Goal: Task Accomplishment & Management: Manage account settings

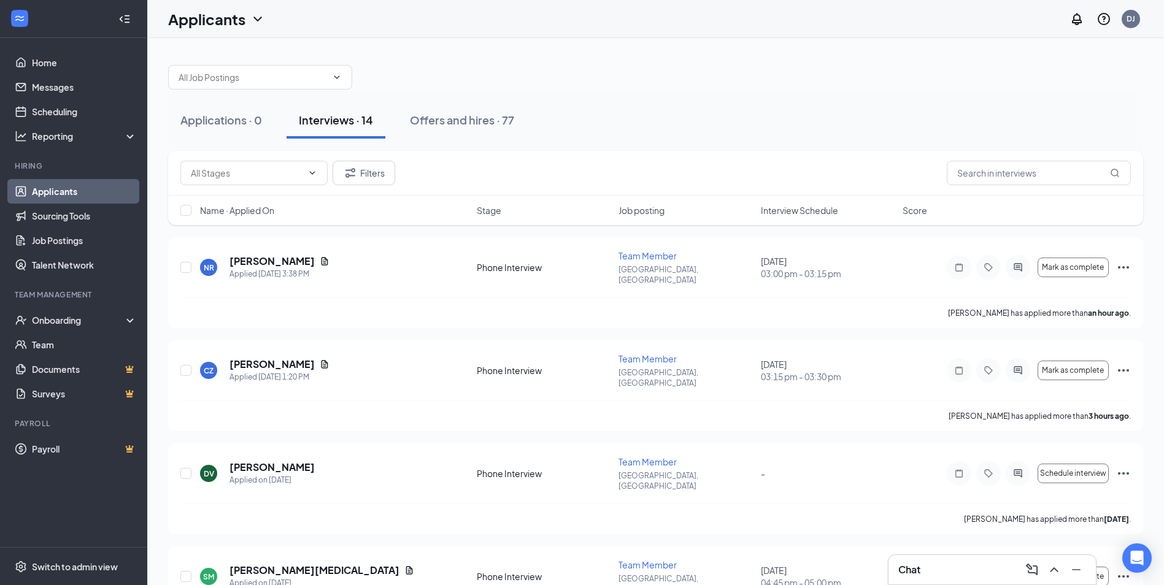
click at [798, 206] on span "Interview Schedule" at bounding box center [799, 210] width 77 height 12
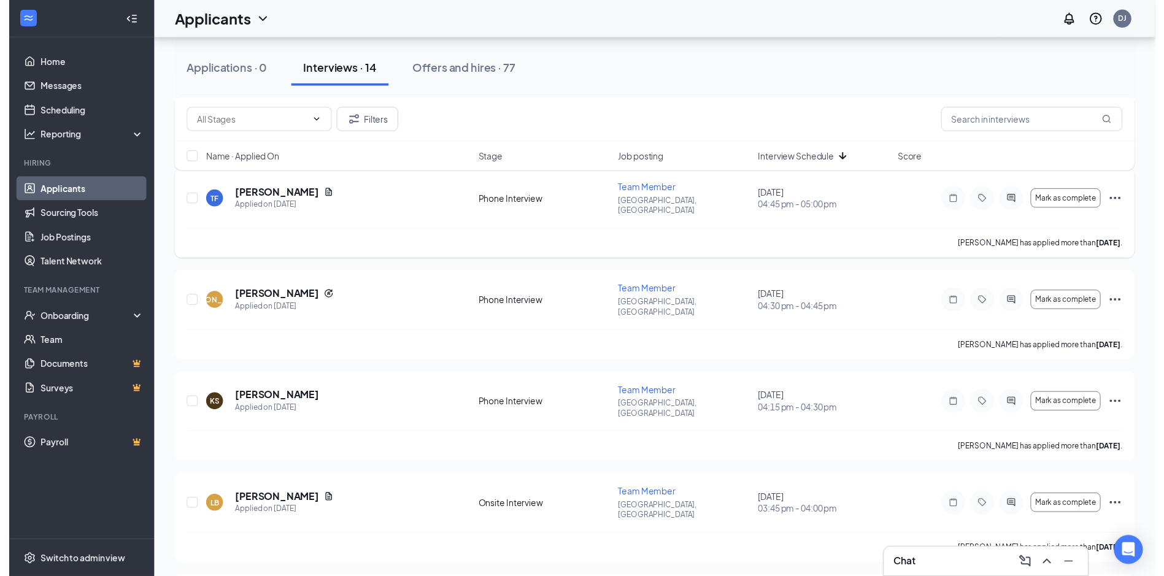
scroll to position [798, 0]
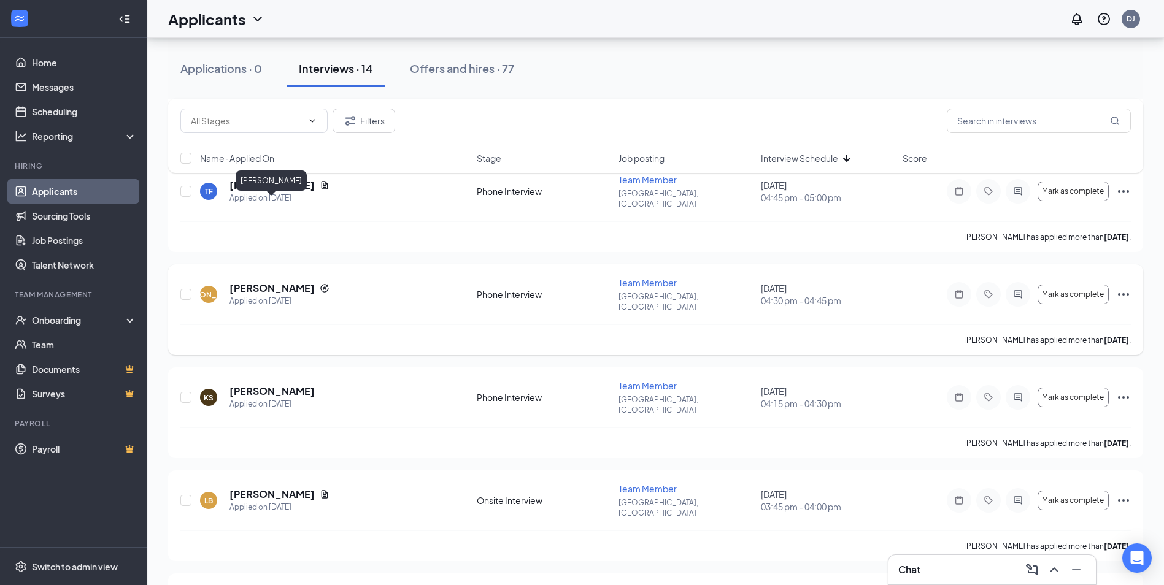
click at [299, 282] on h5 "[PERSON_NAME]" at bounding box center [271, 288] width 85 height 13
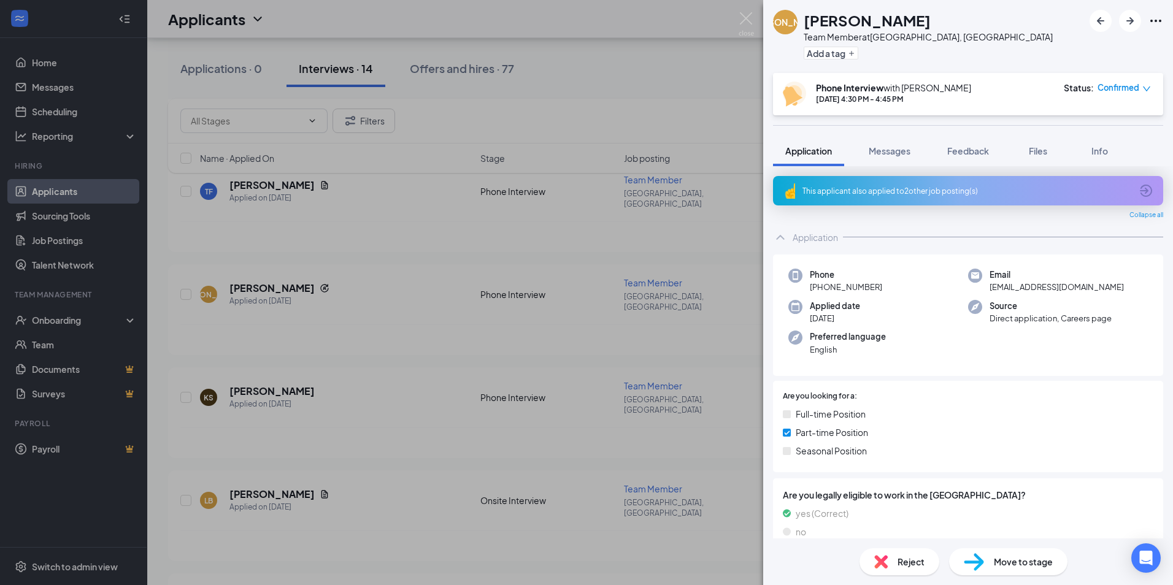
click at [1032, 183] on div "This applicant also applied to 2 other job posting(s)" at bounding box center [968, 190] width 390 height 29
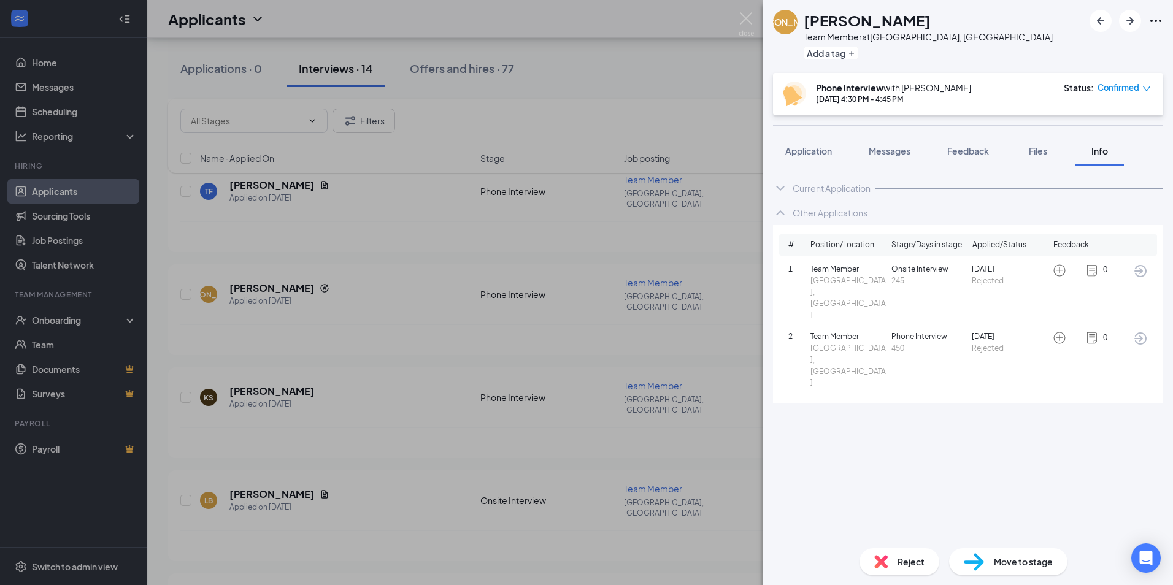
click at [709, 350] on div "[PERSON_NAME] Team Member at [GEOGRAPHIC_DATA], [GEOGRAPHIC_DATA] Add a tag Pho…" at bounding box center [586, 292] width 1173 height 585
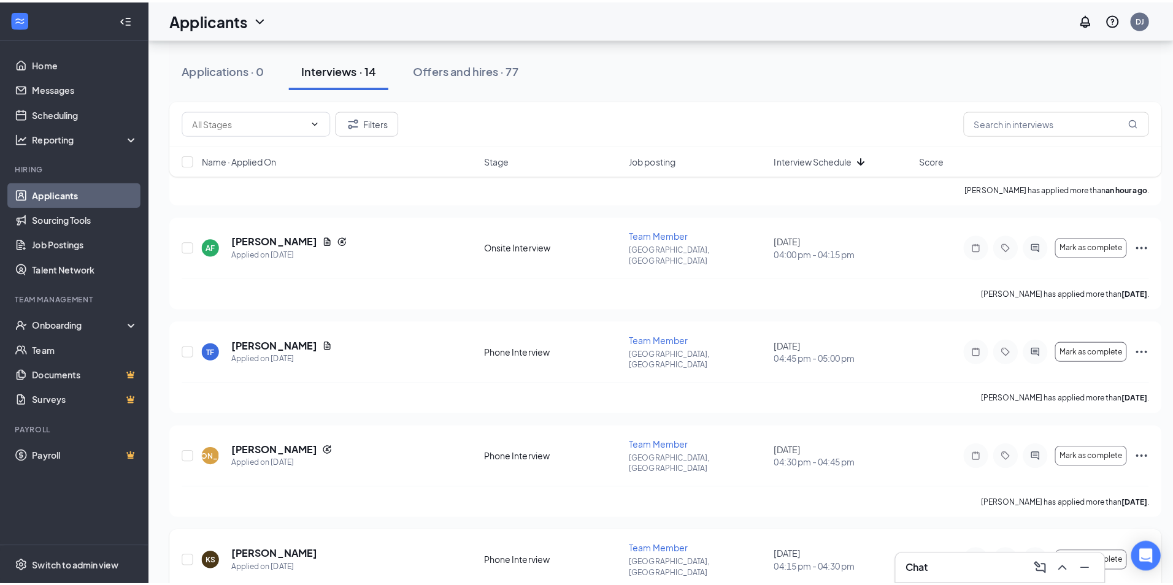
scroll to position [614, 0]
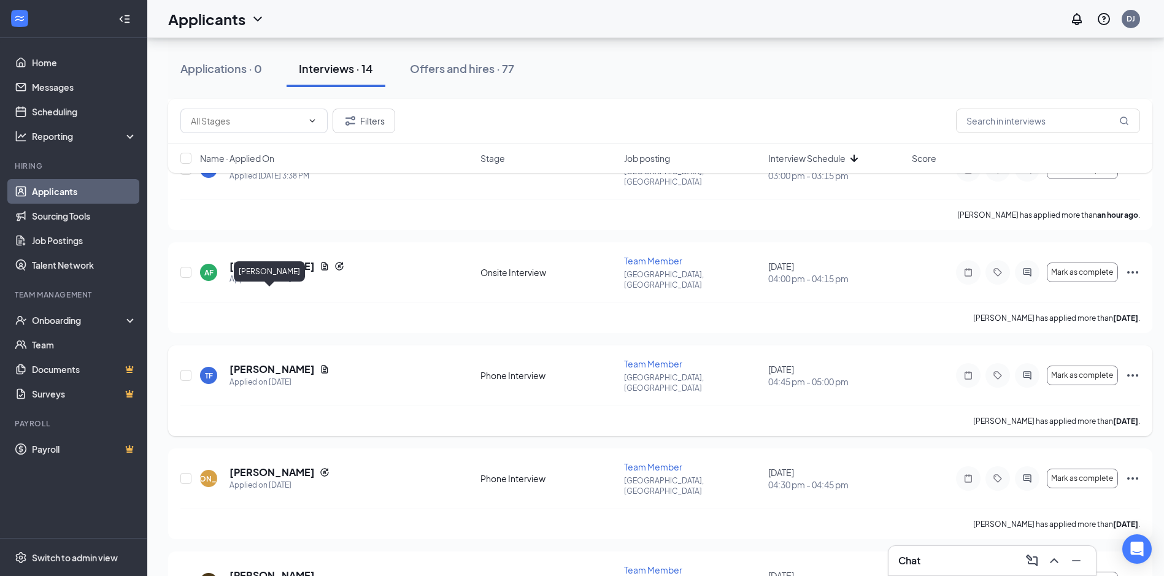
click at [248, 363] on h5 "[PERSON_NAME]" at bounding box center [271, 369] width 85 height 13
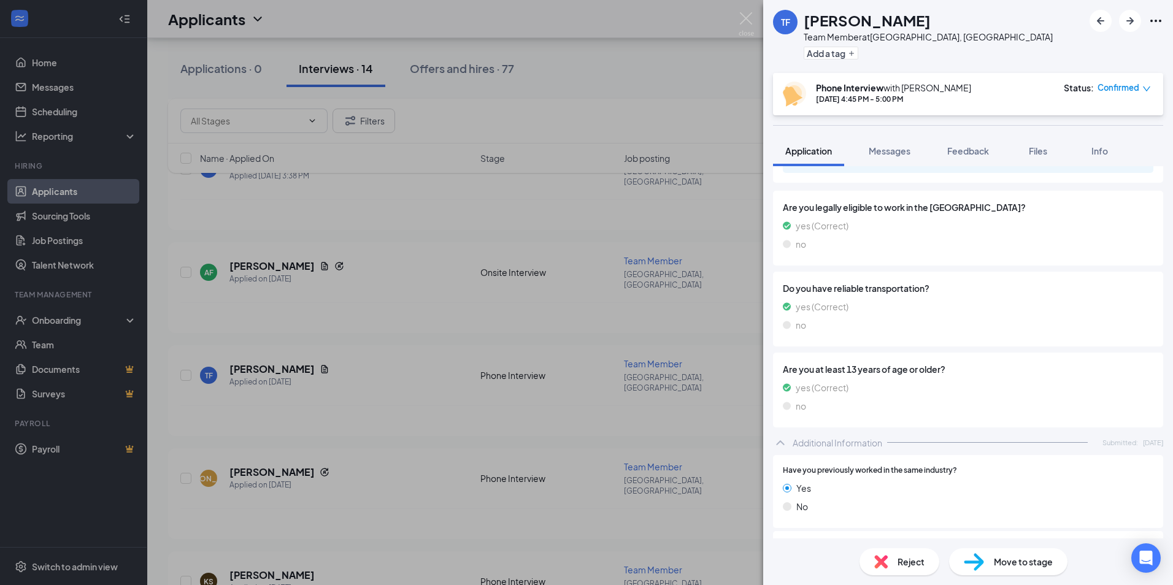
scroll to position [233, 0]
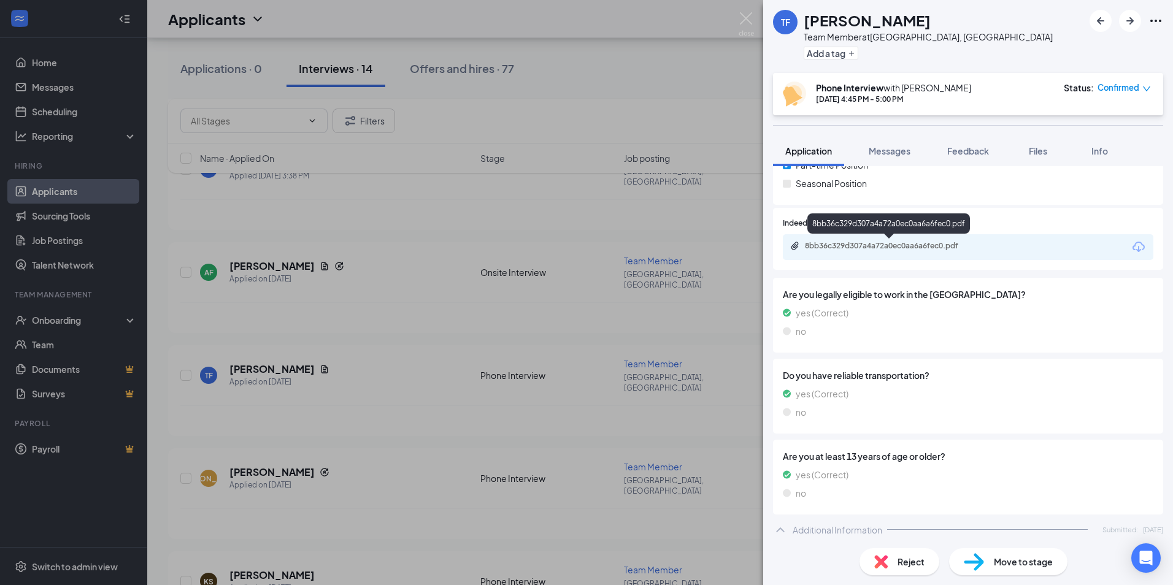
click at [891, 246] on div "8bb36c329d307a4a72a0ec0aa6a6fec0.pdf" at bounding box center [891, 246] width 172 height 10
